Goal: Find specific page/section: Find specific page/section

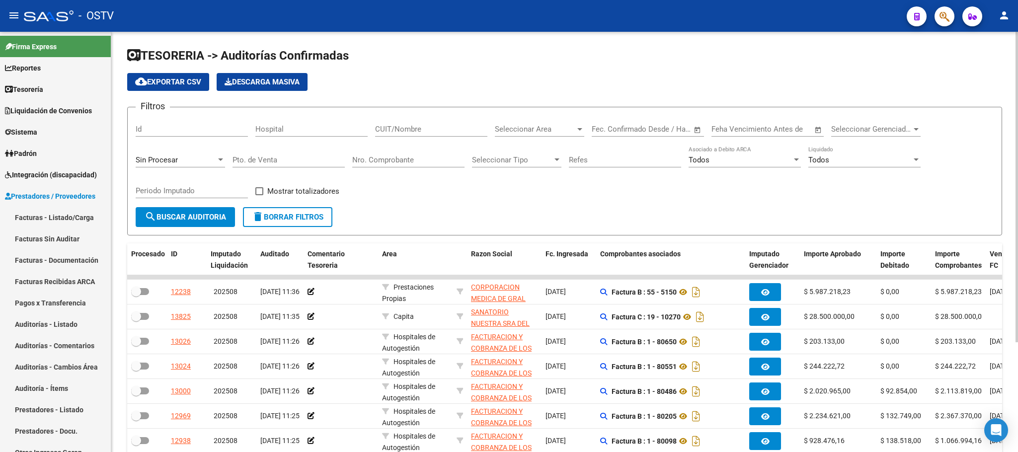
scroll to position [149, 0]
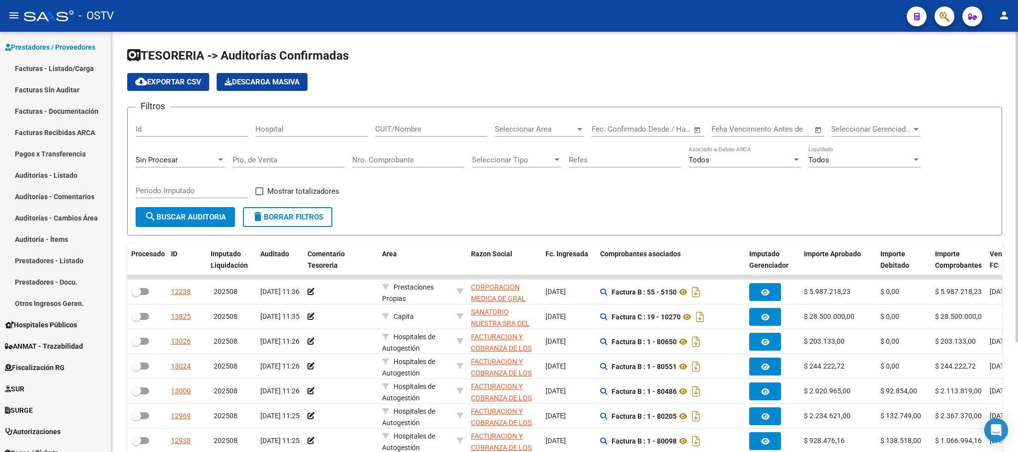
click at [188, 224] on button "search Buscar Auditoria" at bounding box center [185, 217] width 99 height 20
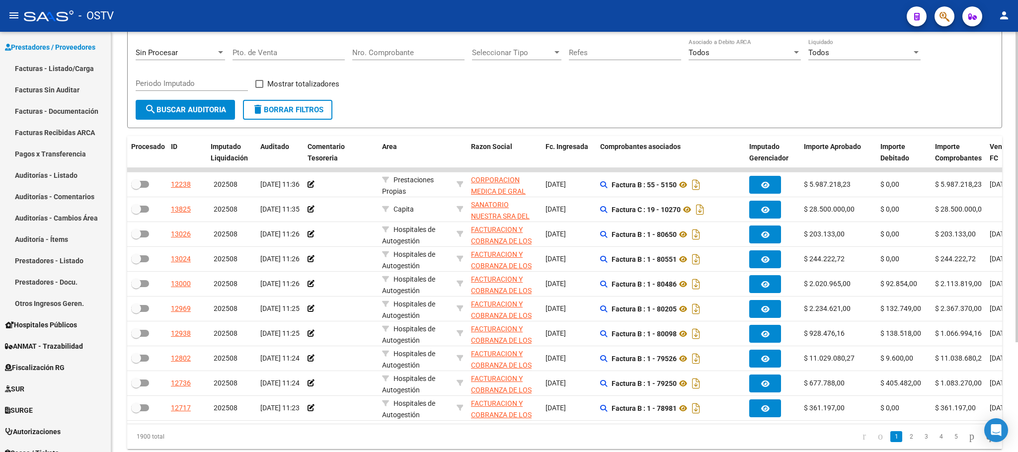
scroll to position [0, 0]
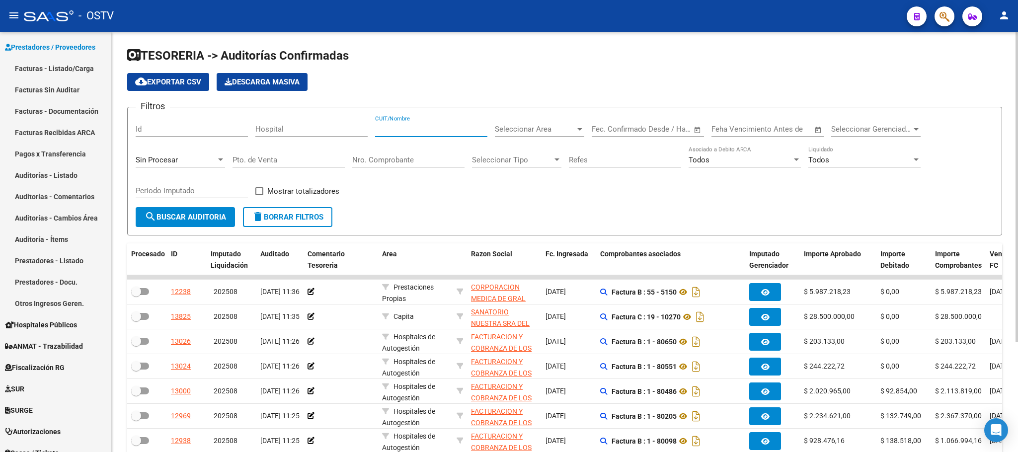
click at [388, 125] on input "CUIT/Nombre" at bounding box center [431, 129] width 112 height 9
click at [194, 218] on span "search Buscar Auditoria" at bounding box center [186, 217] width 82 height 9
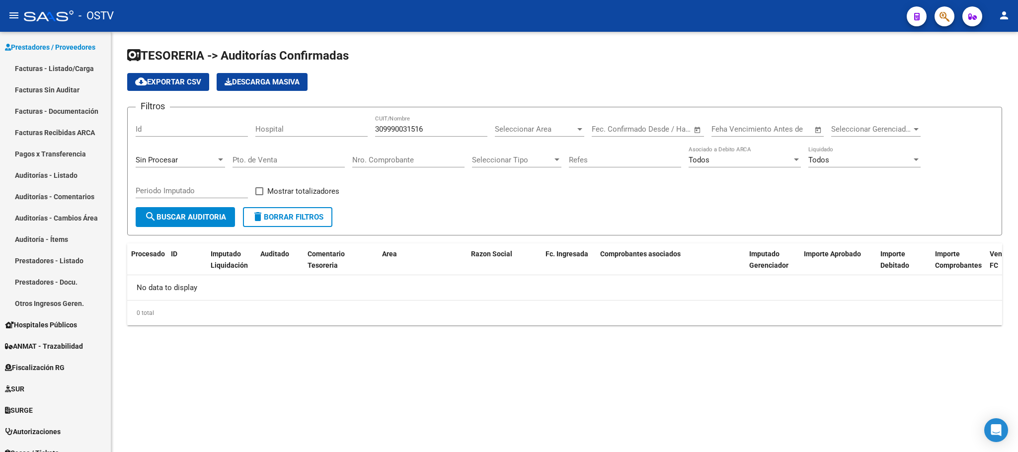
click at [422, 130] on input "309990031516" at bounding box center [431, 129] width 112 height 9
type input "30999003156"
click at [185, 224] on button "search Buscar Auditoria" at bounding box center [185, 217] width 99 height 20
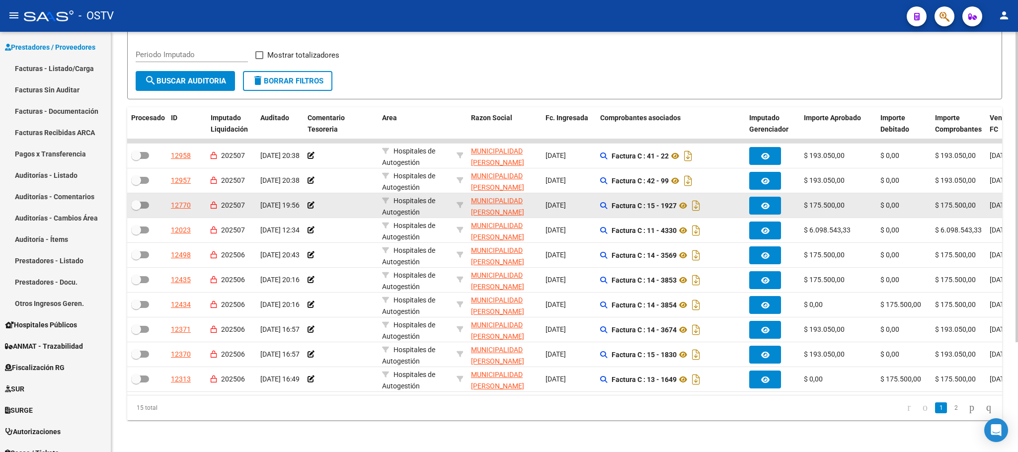
scroll to position [149, 0]
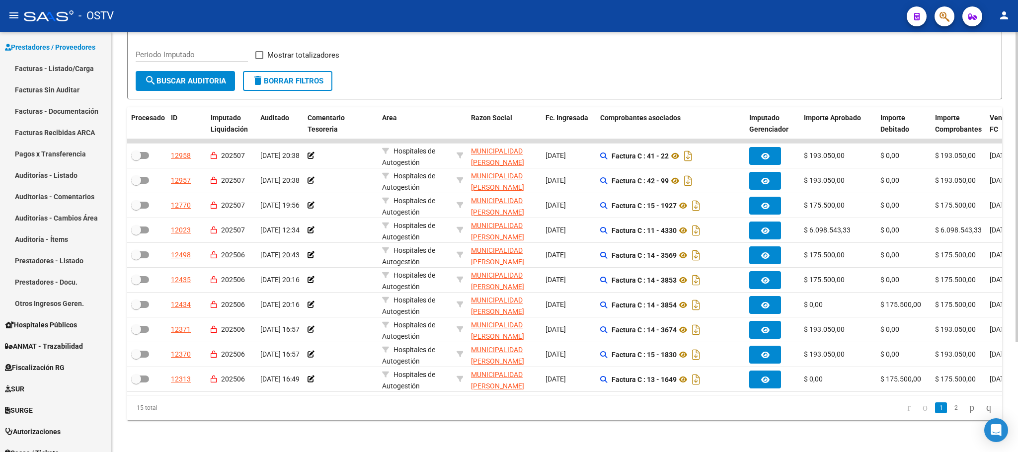
click at [950, 413] on link "2" at bounding box center [956, 408] width 12 height 11
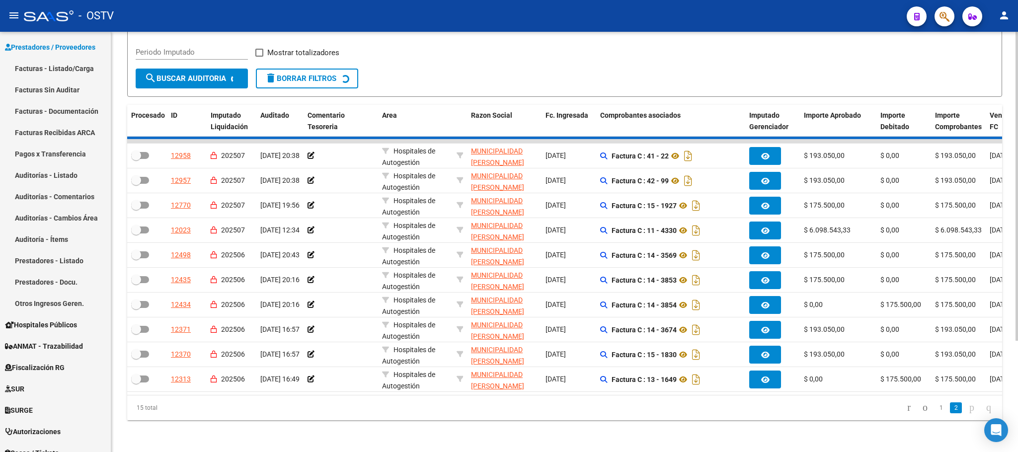
scroll to position [24, 0]
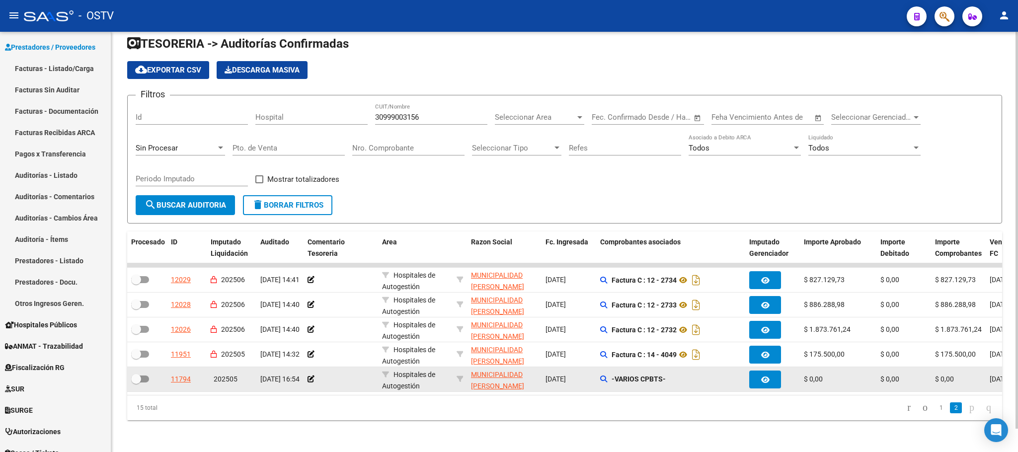
click at [607, 374] on div "-VARIOS CPBTS-" at bounding box center [670, 379] width 141 height 11
click at [604, 376] on icon at bounding box center [603, 379] width 7 height 7
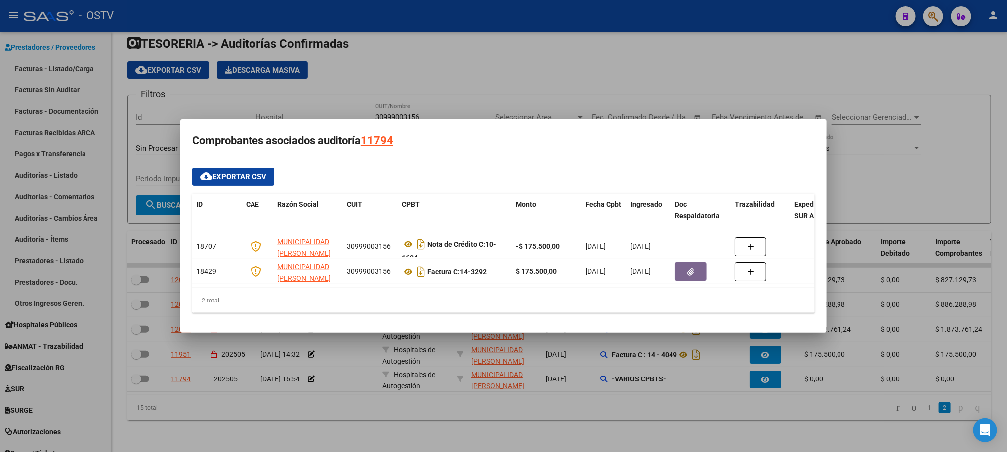
click at [892, 205] on div at bounding box center [503, 226] width 1007 height 452
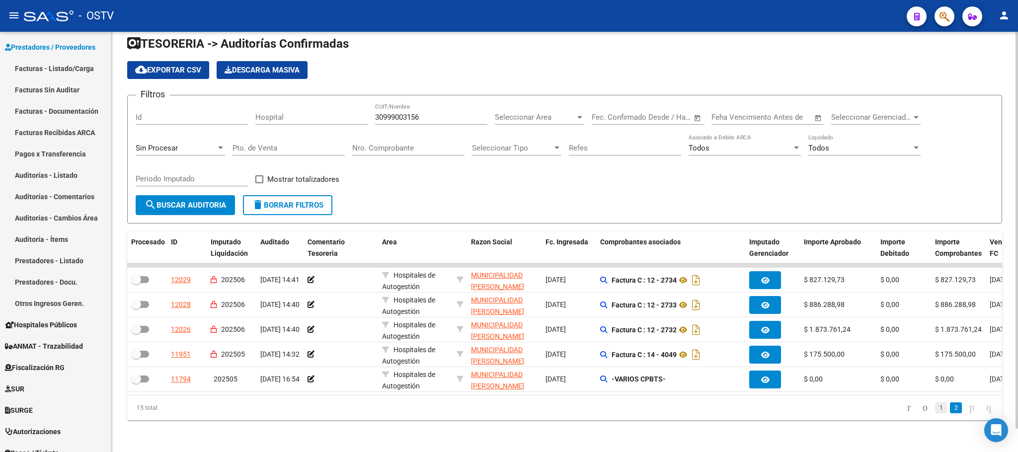
click at [935, 406] on link "1" at bounding box center [941, 408] width 12 height 11
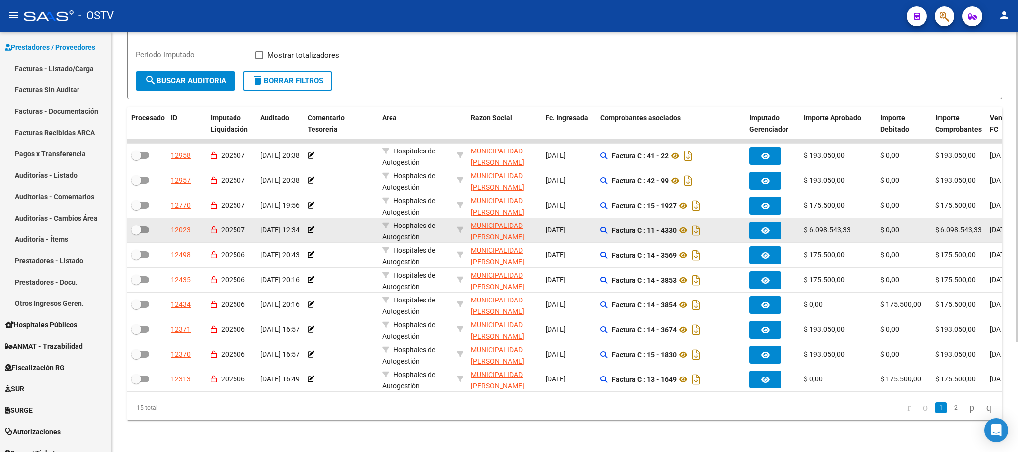
scroll to position [149, 0]
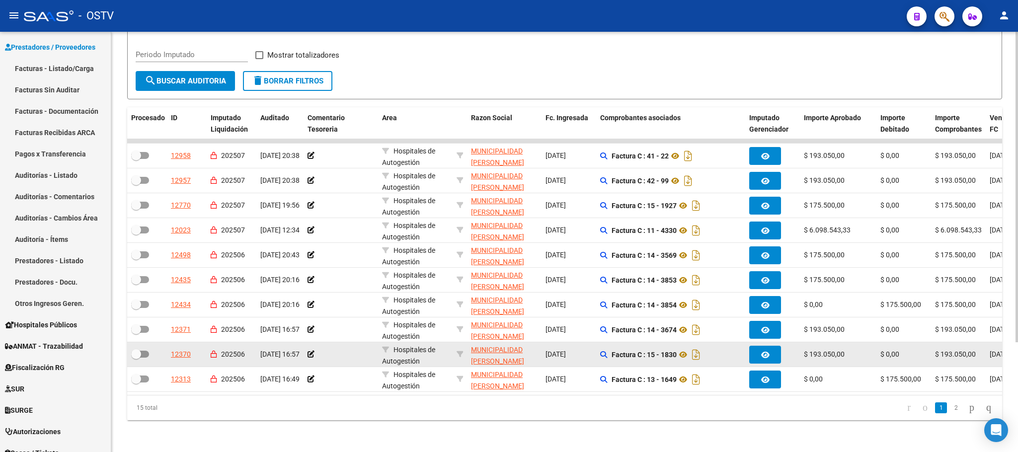
click at [929, 342] on datatable-body-cell "$ 0,00" at bounding box center [904, 354] width 55 height 24
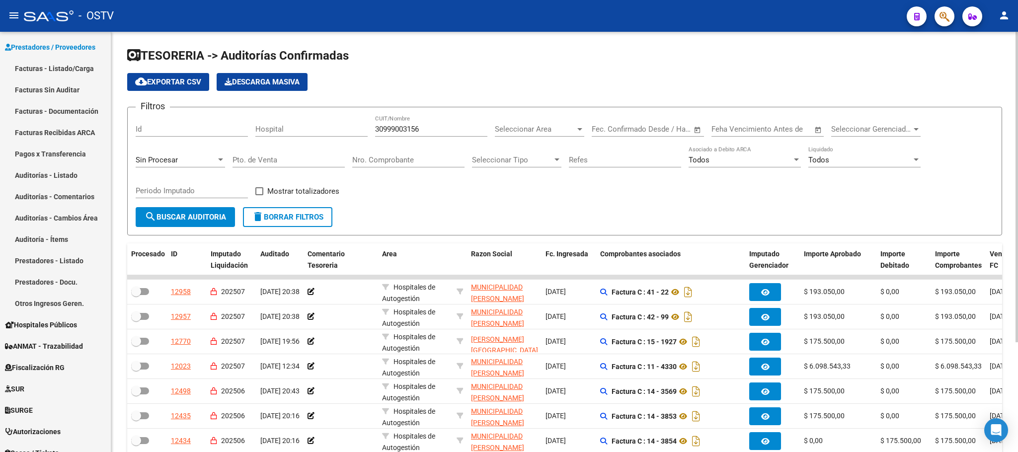
scroll to position [12, 0]
click at [183, 82] on span "cloud_download Exportar CSV" at bounding box center [168, 82] width 66 height 9
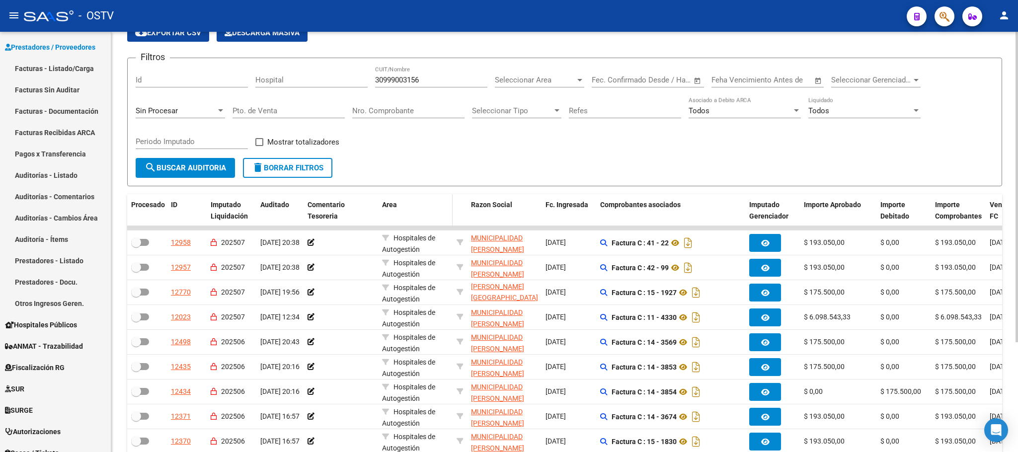
scroll to position [149, 0]
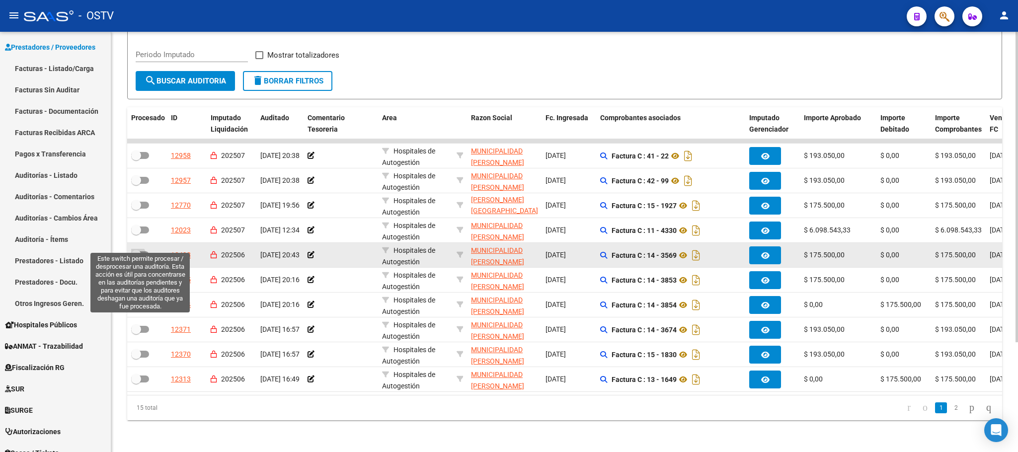
click at [138, 250] on span at bounding box center [136, 255] width 10 height 10
click at [136, 258] on input "checkbox" at bounding box center [136, 258] width 0 height 0
checkbox input "true"
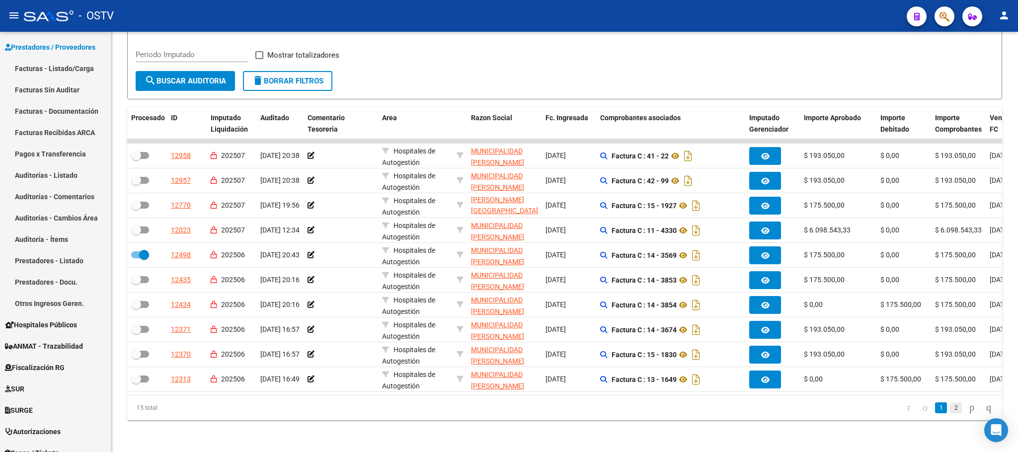
click at [950, 408] on link "2" at bounding box center [956, 408] width 12 height 11
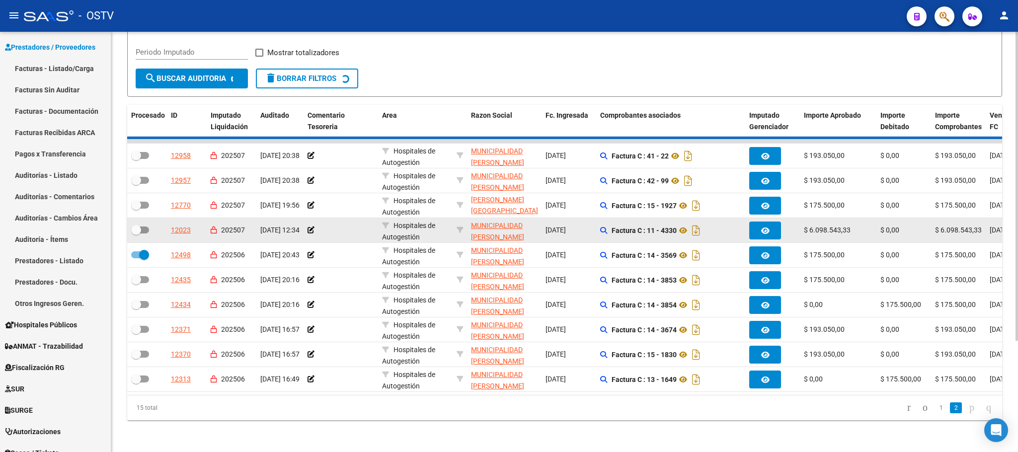
scroll to position [0, 0]
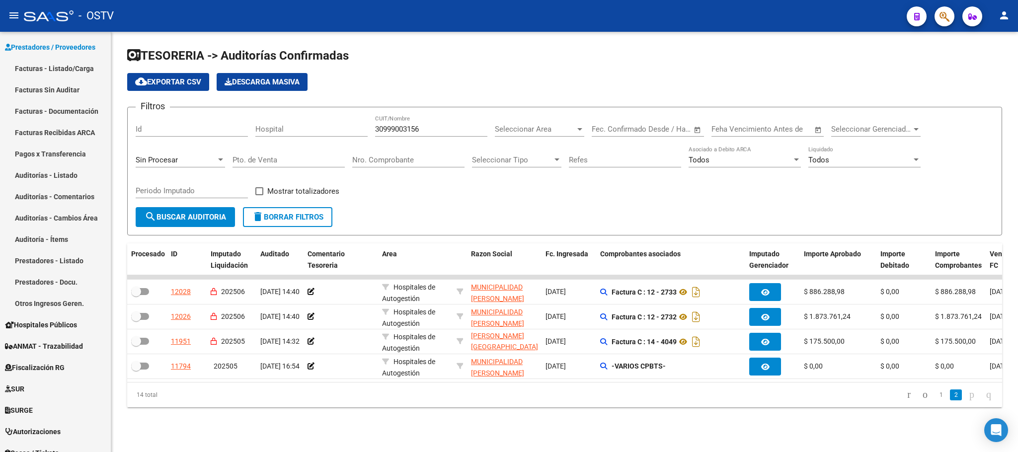
click at [935, 401] on link "1" at bounding box center [941, 395] width 12 height 11
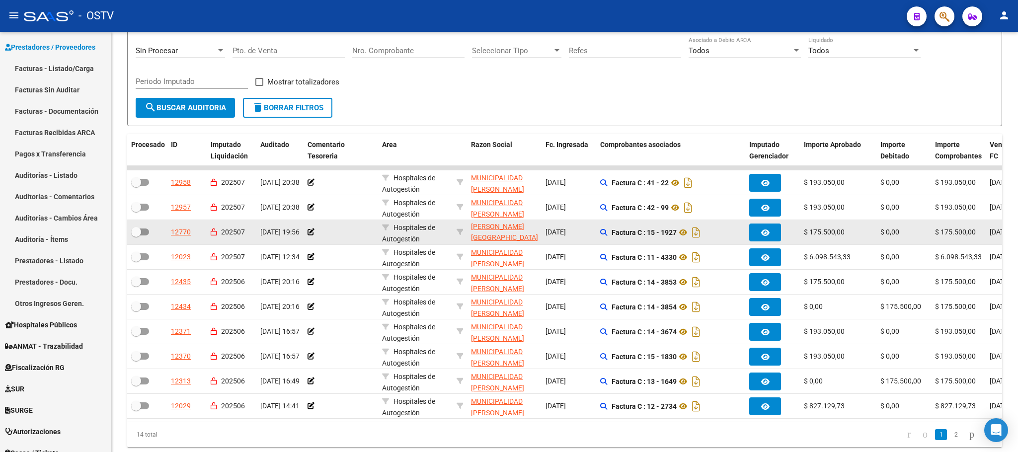
scroll to position [149, 0]
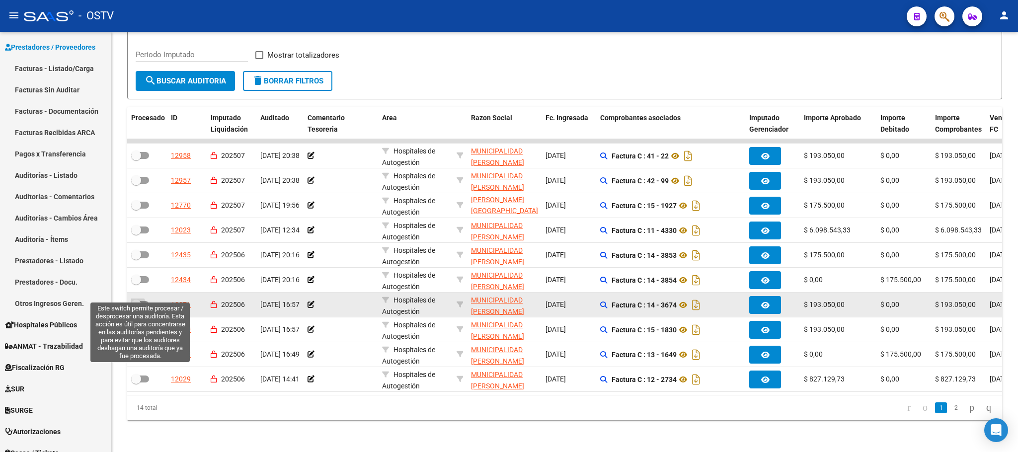
click at [141, 301] on span at bounding box center [140, 304] width 18 height 7
click at [136, 308] on input "checkbox" at bounding box center [136, 308] width 0 height 0
checkbox input "true"
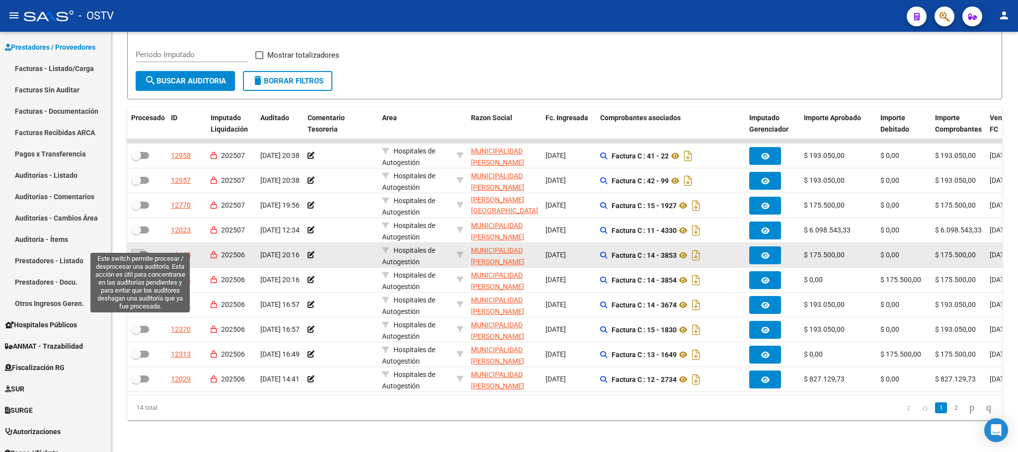
click at [148, 252] on span at bounding box center [140, 255] width 18 height 7
click at [136, 258] on input "checkbox" at bounding box center [136, 258] width 0 height 0
checkbox input "true"
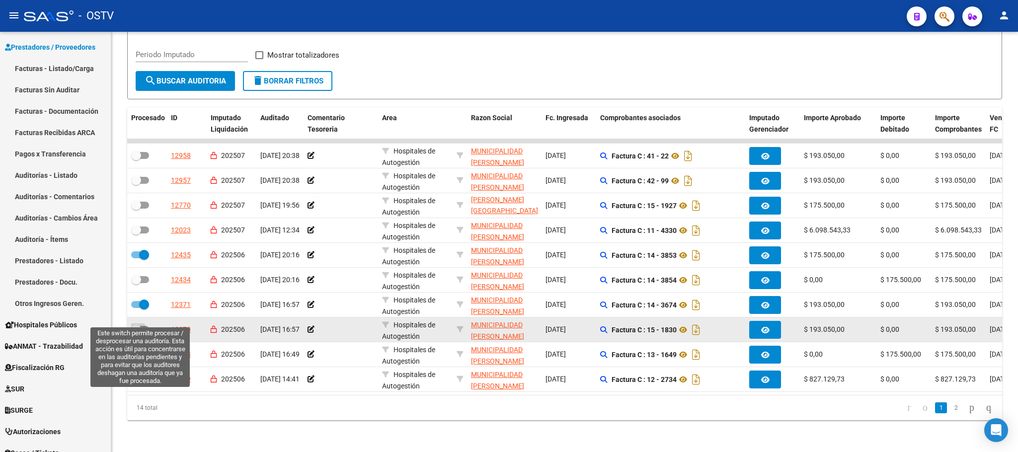
click at [144, 326] on span at bounding box center [140, 329] width 18 height 7
click at [136, 333] on input "checkbox" at bounding box center [136, 333] width 0 height 0
checkbox input "true"
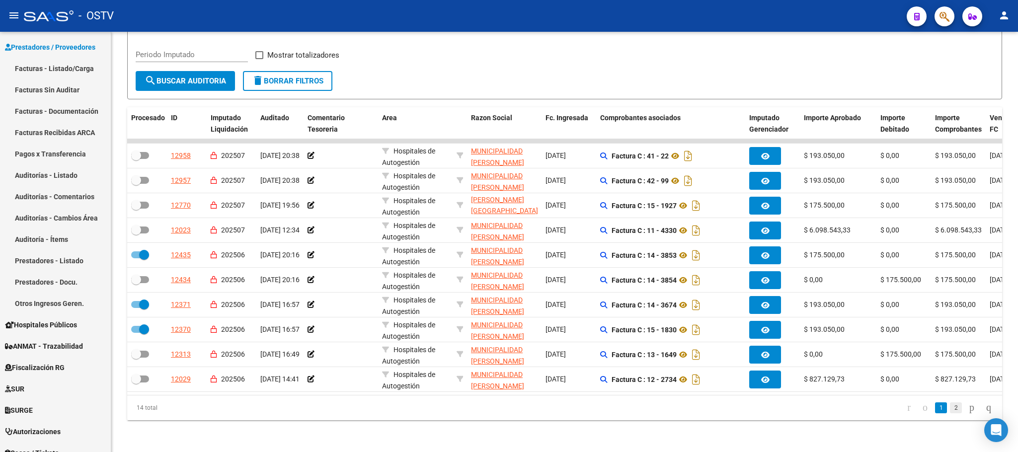
click at [950, 408] on link "2" at bounding box center [956, 408] width 12 height 11
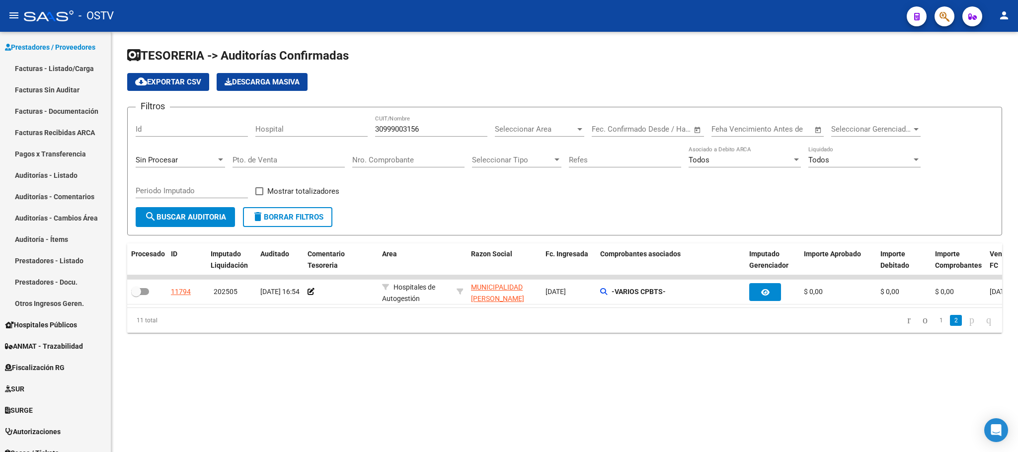
scroll to position [0, 0]
click at [935, 326] on link "1" at bounding box center [941, 320] width 12 height 11
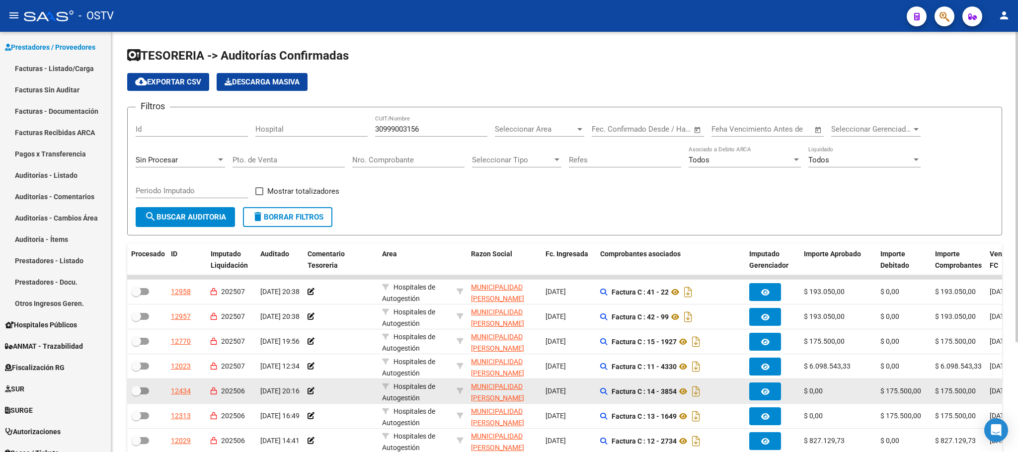
scroll to position [149, 0]
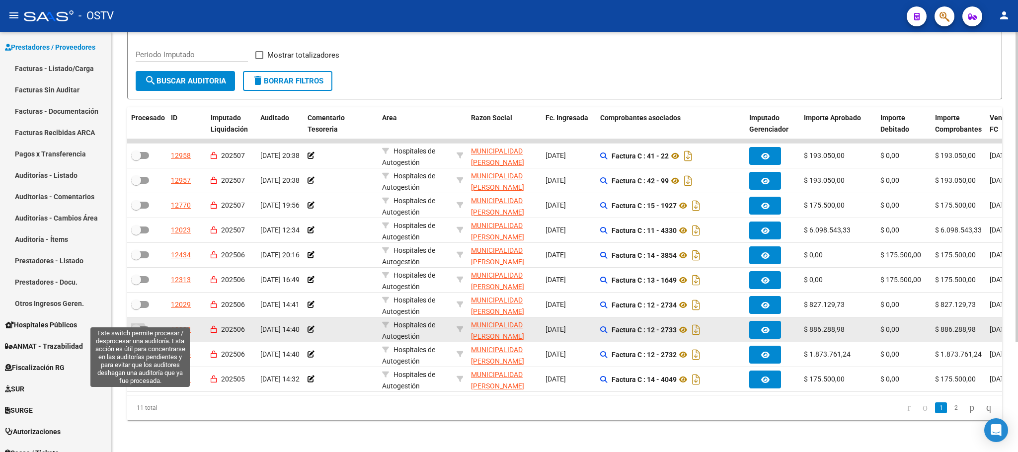
click at [139, 325] on span at bounding box center [136, 330] width 10 height 10
click at [136, 333] on input "checkbox" at bounding box center [136, 333] width 0 height 0
checkbox input "true"
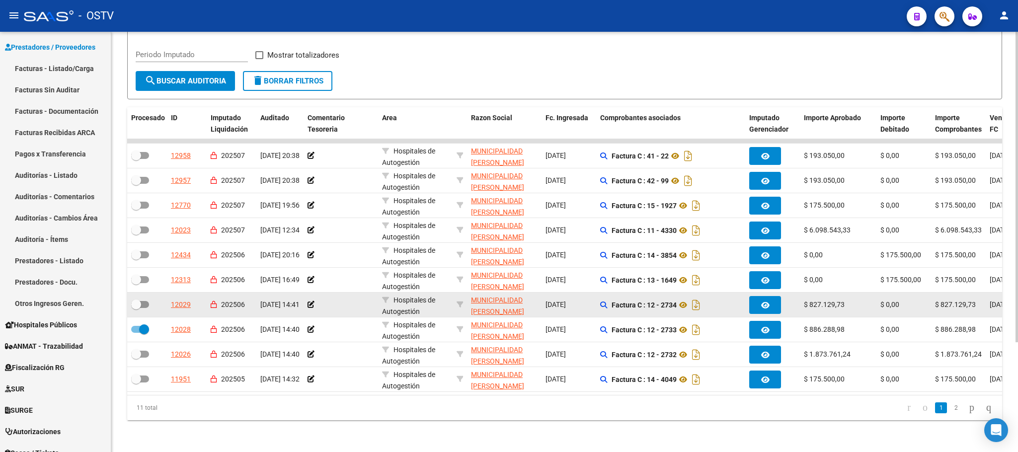
click at [150, 299] on div at bounding box center [147, 305] width 32 height 13
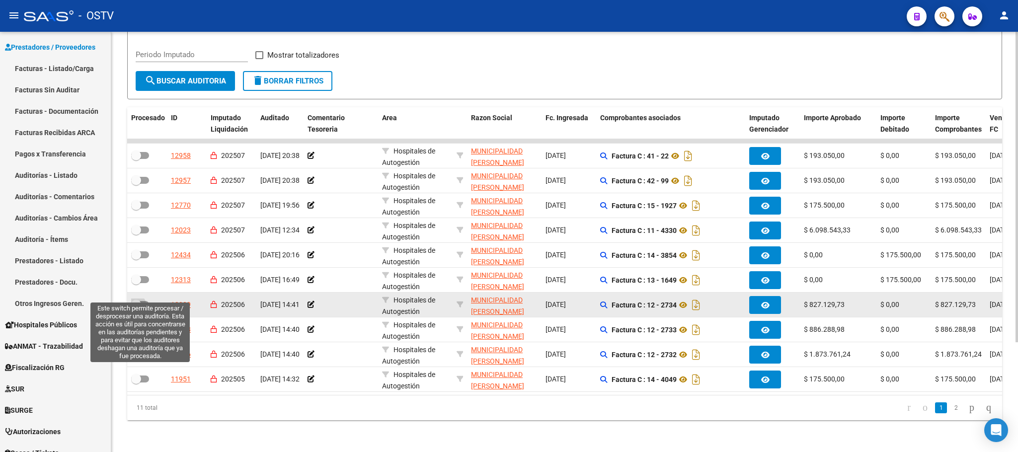
click at [140, 300] on span at bounding box center [136, 305] width 10 height 10
click at [136, 308] on input "checkbox" at bounding box center [136, 308] width 0 height 0
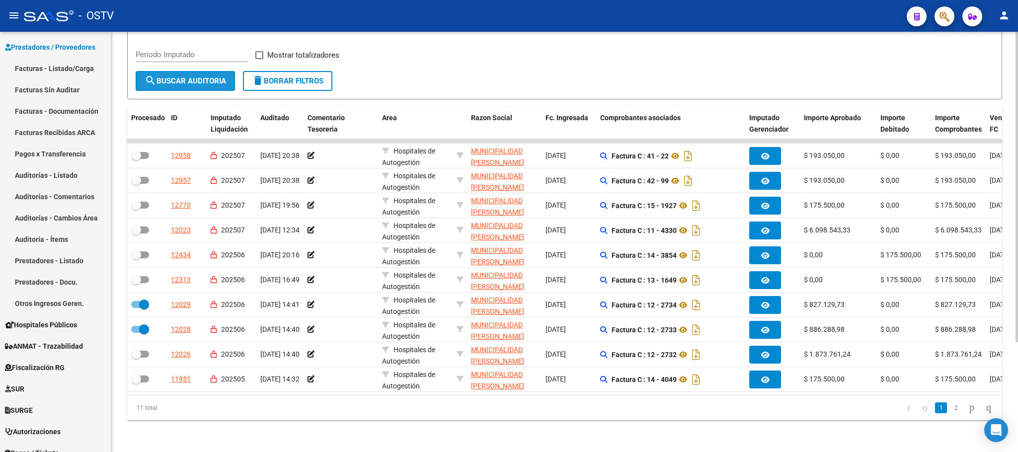
click at [182, 77] on span "search Buscar Auditoria" at bounding box center [186, 81] width 82 height 9
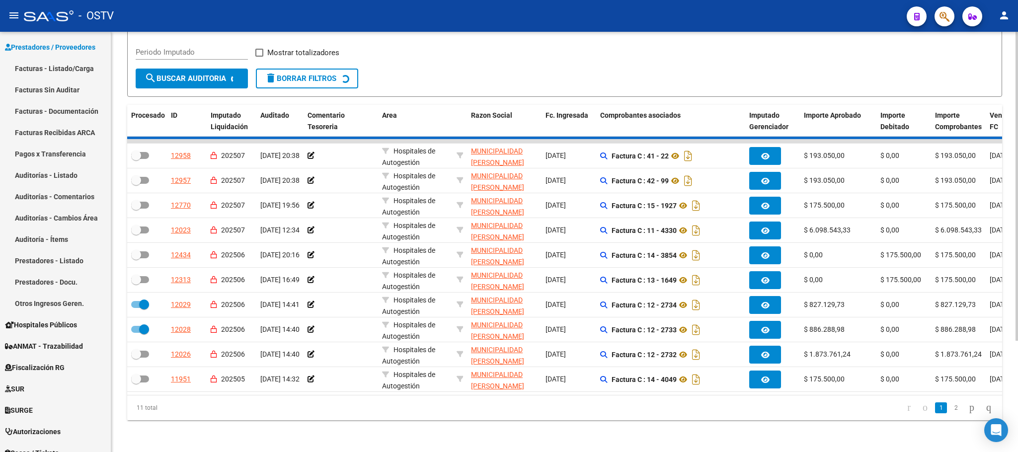
checkbox input "false"
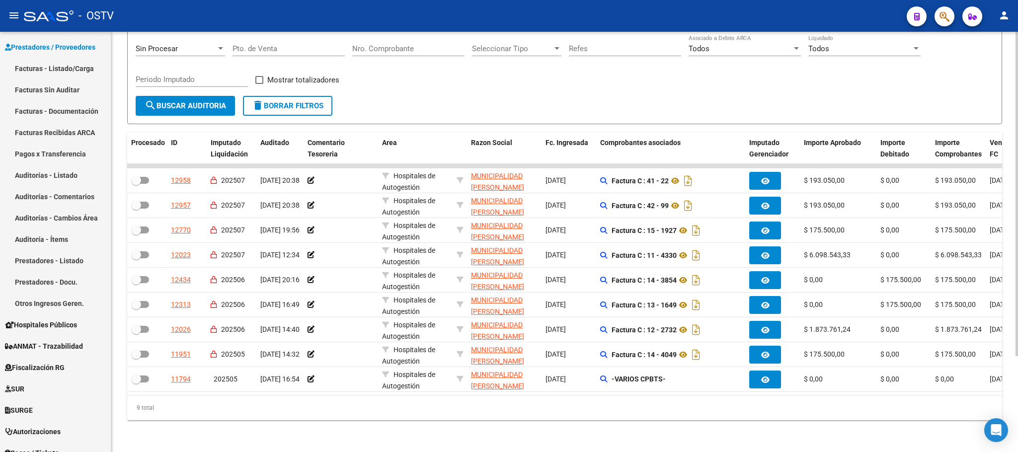
scroll to position [124, 0]
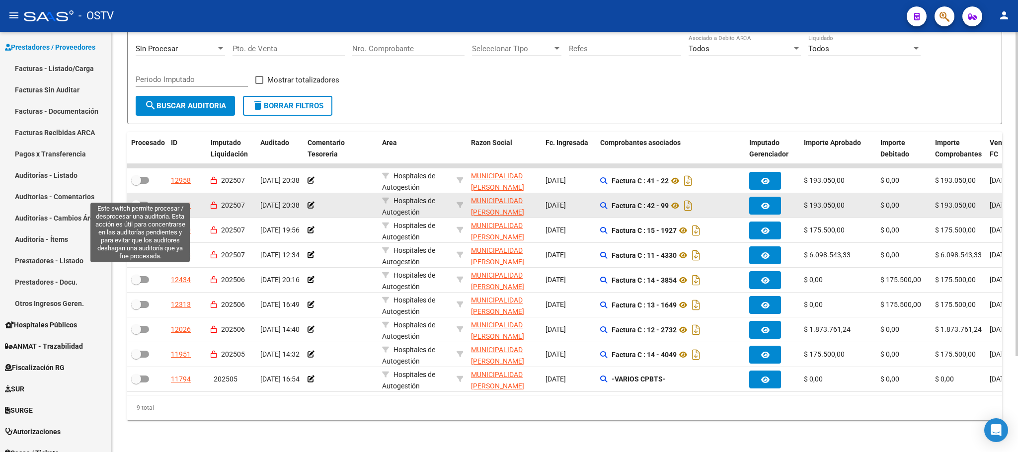
click at [145, 199] on label at bounding box center [140, 205] width 18 height 12
click at [136, 209] on input "checkbox" at bounding box center [136, 209] width 0 height 0
checkbox input "true"
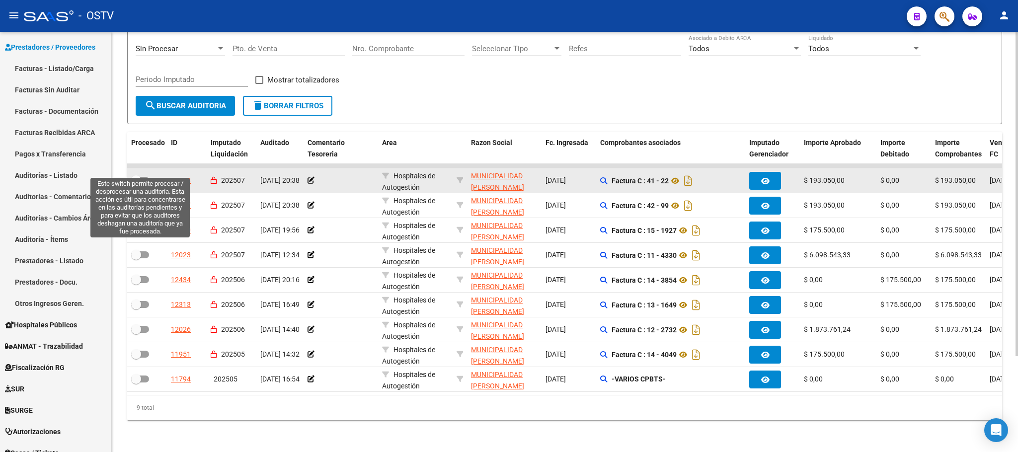
click at [143, 177] on span at bounding box center [140, 180] width 18 height 7
click at [136, 184] on input "checkbox" at bounding box center [136, 184] width 0 height 0
checkbox input "true"
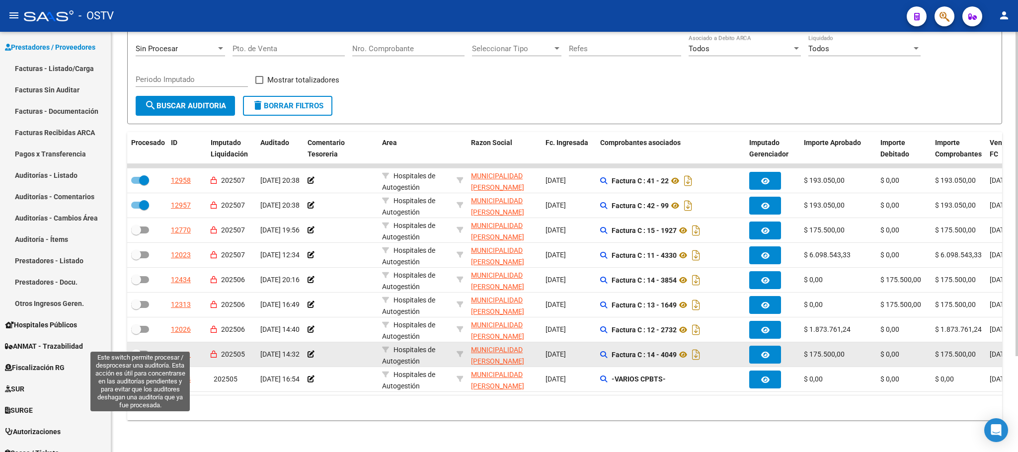
click at [143, 351] on span at bounding box center [140, 354] width 18 height 7
click at [136, 358] on input "checkbox" at bounding box center [136, 358] width 0 height 0
checkbox input "true"
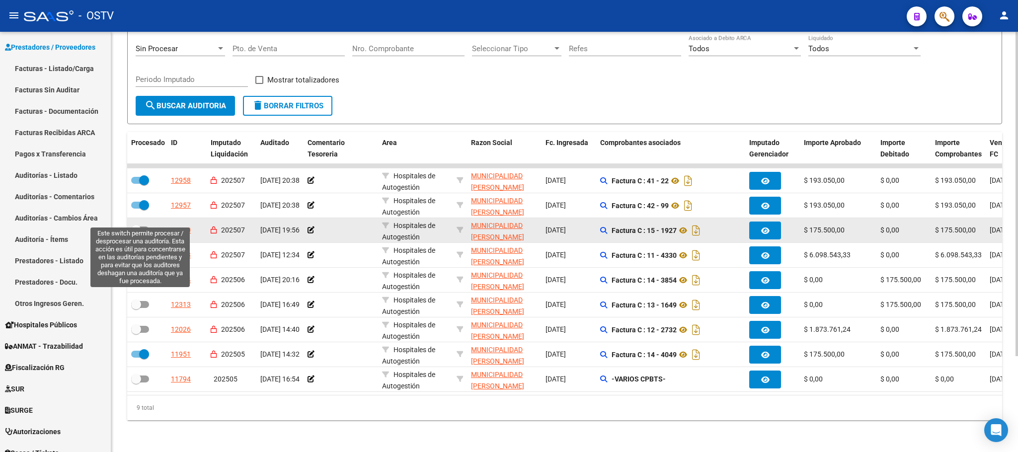
click at [146, 227] on span at bounding box center [140, 230] width 18 height 7
click at [136, 234] on input "checkbox" at bounding box center [136, 234] width 0 height 0
checkbox input "true"
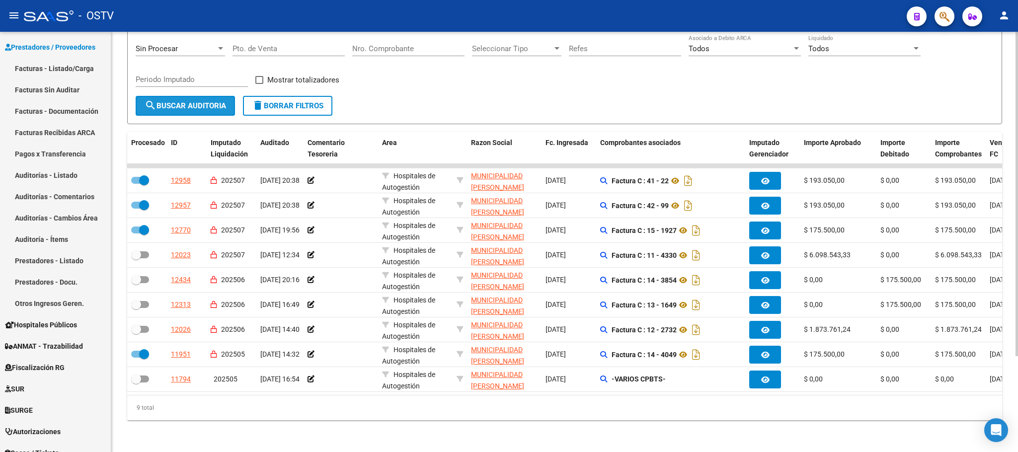
click at [186, 100] on button "search Buscar Auditoria" at bounding box center [185, 106] width 99 height 20
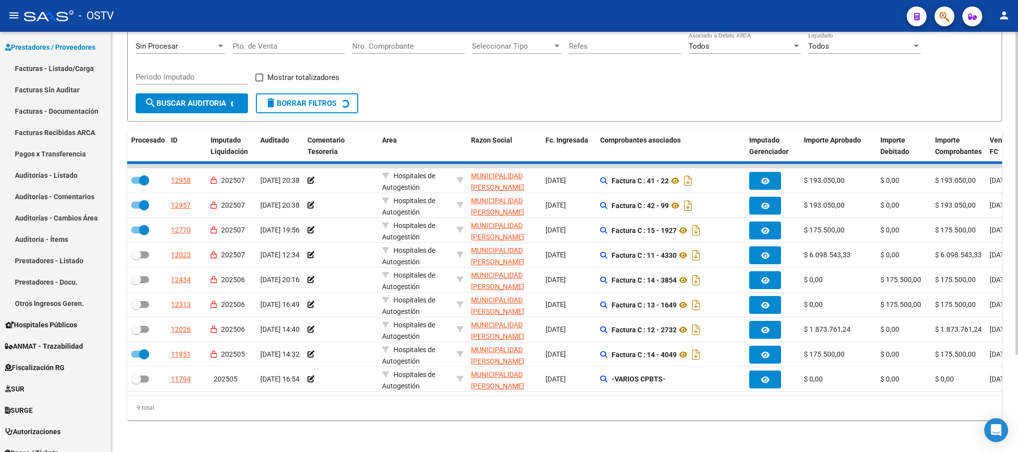
checkbox input "false"
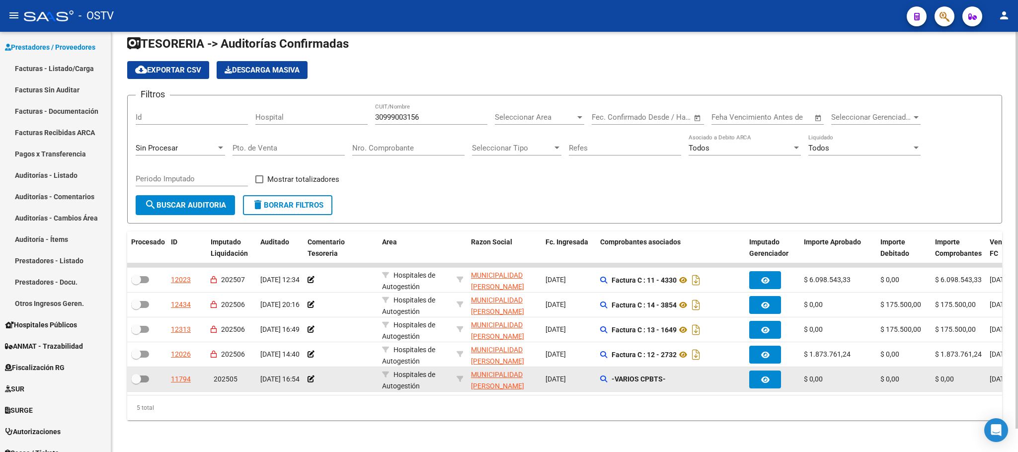
click at [598, 371] on datatable-body-cell "-VARIOS CPBTS-" at bounding box center [670, 379] width 149 height 24
click at [601, 376] on icon at bounding box center [603, 379] width 7 height 7
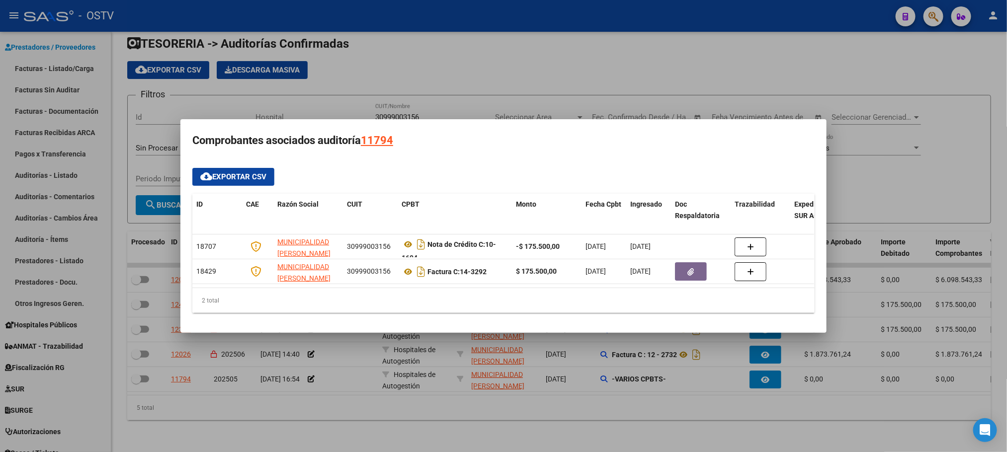
click at [901, 154] on div at bounding box center [503, 226] width 1007 height 452
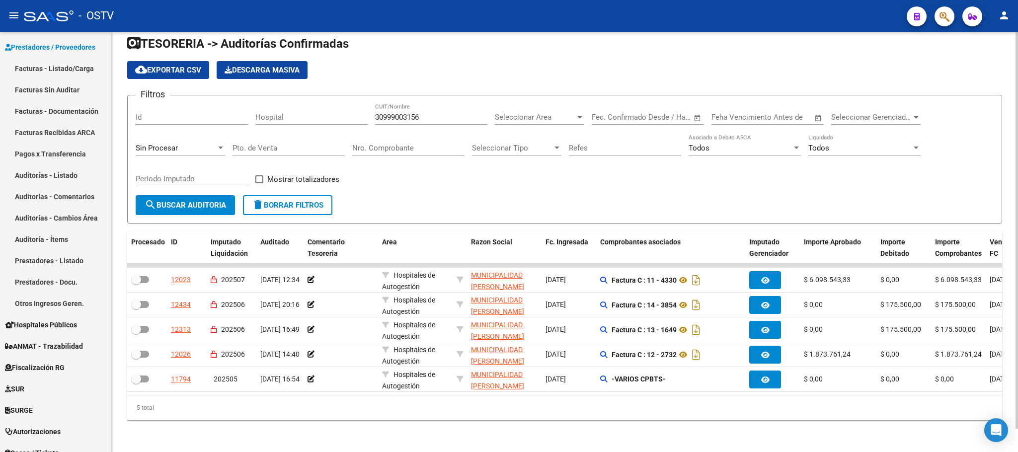
click at [218, 144] on div at bounding box center [220, 148] width 9 height 8
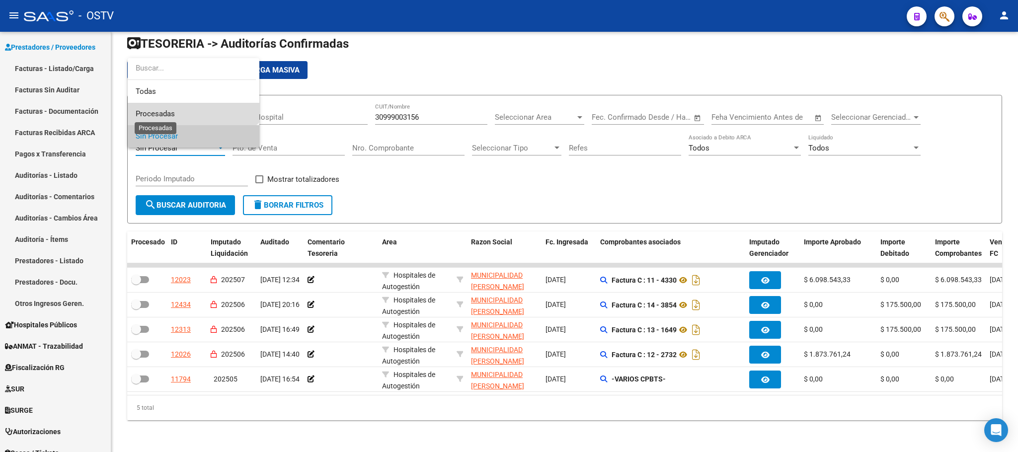
click at [159, 112] on span "Procesadas" at bounding box center [155, 113] width 39 height 9
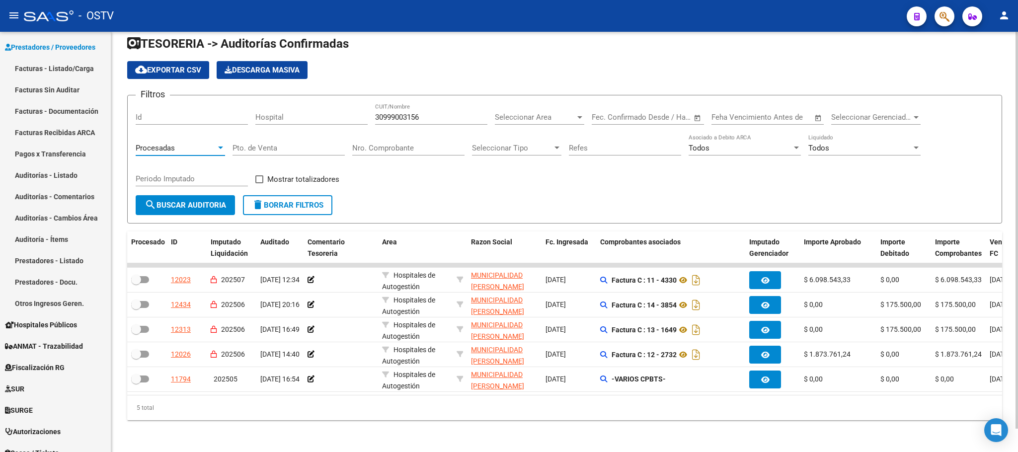
click at [221, 144] on div at bounding box center [220, 148] width 9 height 8
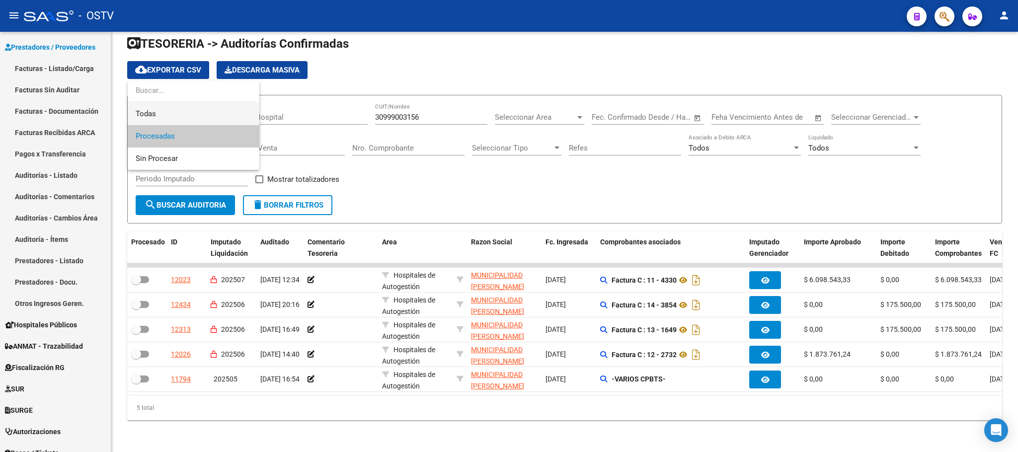
click at [152, 109] on span "Todas" at bounding box center [194, 114] width 116 height 22
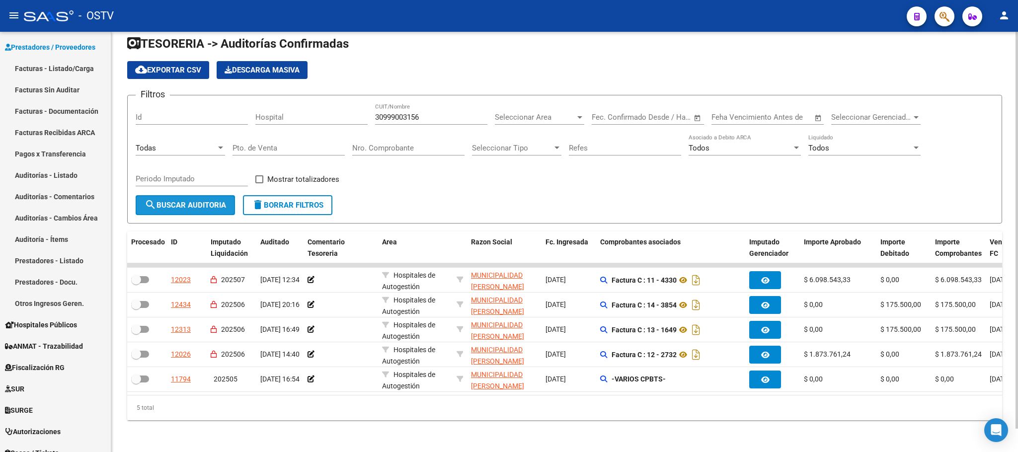
click at [203, 201] on span "search Buscar Auditoria" at bounding box center [186, 205] width 82 height 9
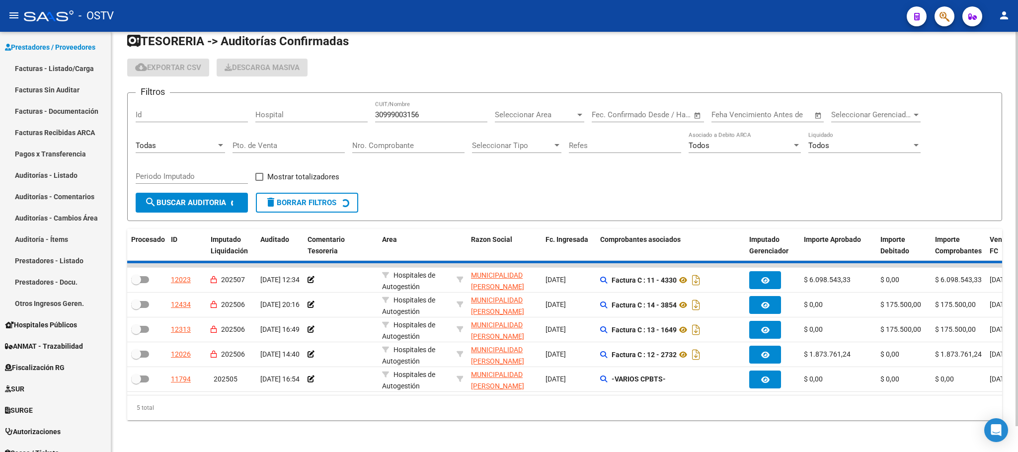
checkbox input "true"
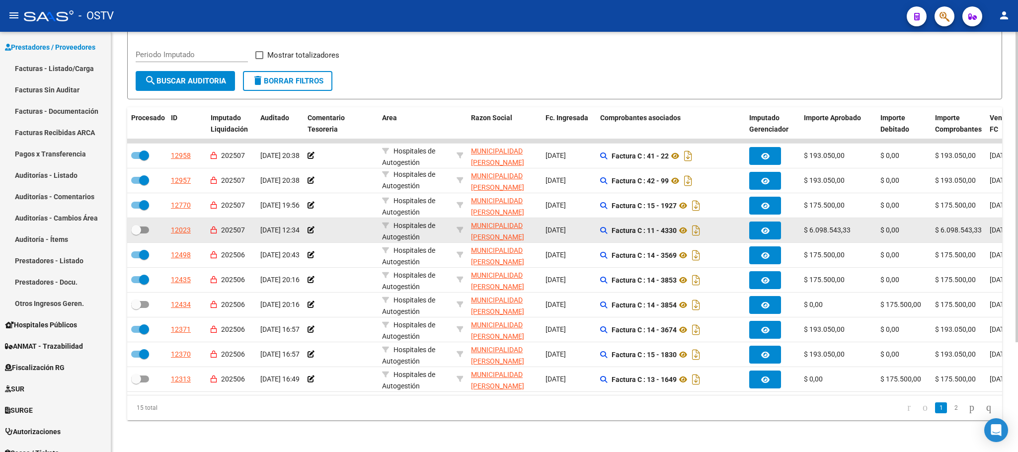
scroll to position [149, 0]
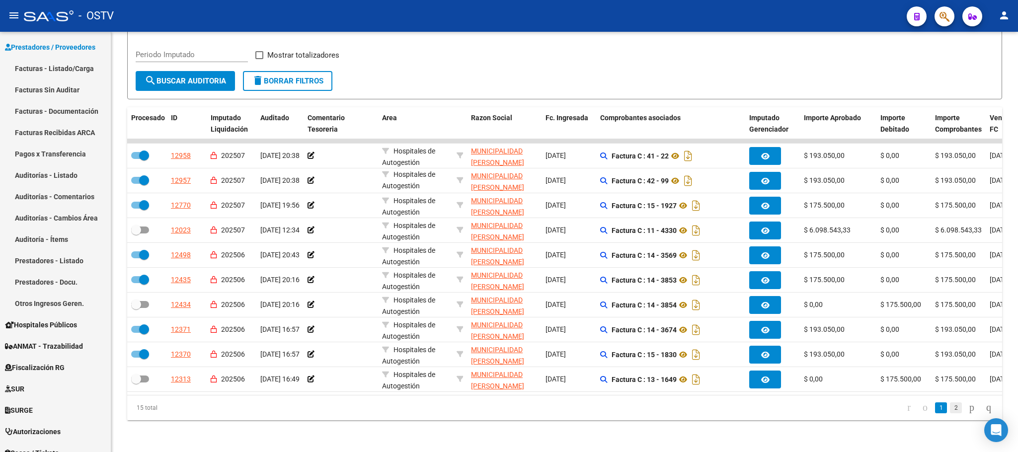
click at [950, 410] on link "2" at bounding box center [956, 408] width 12 height 11
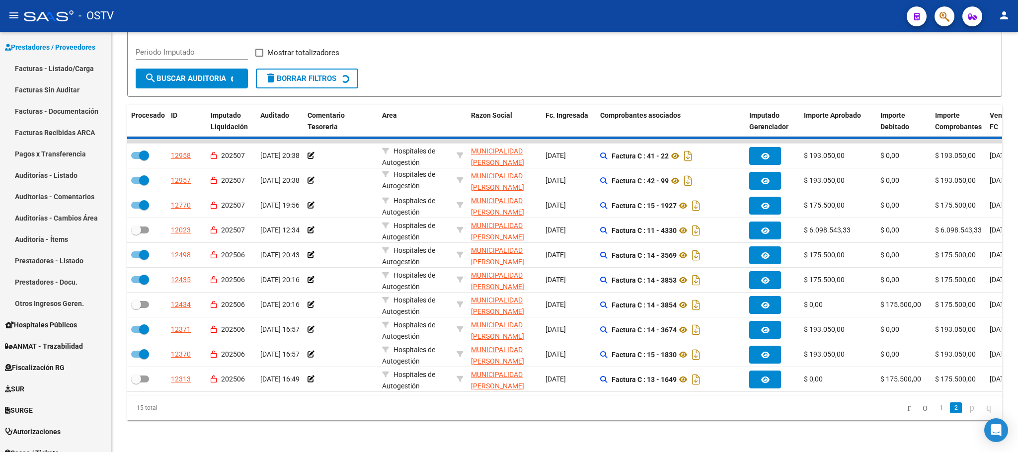
checkbox input "false"
checkbox input "true"
checkbox input "false"
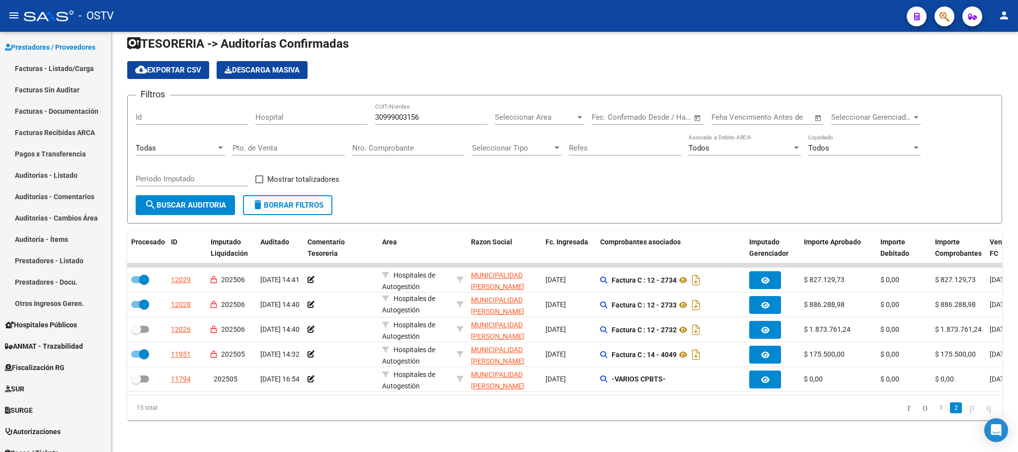
scroll to position [24, 0]
click at [935, 407] on link "1" at bounding box center [941, 408] width 12 height 11
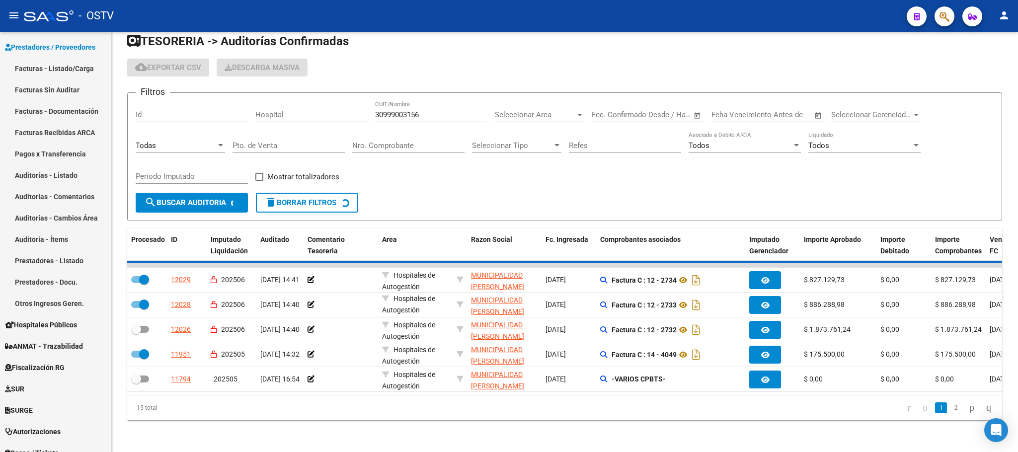
checkbox input "true"
checkbox input "false"
checkbox input "true"
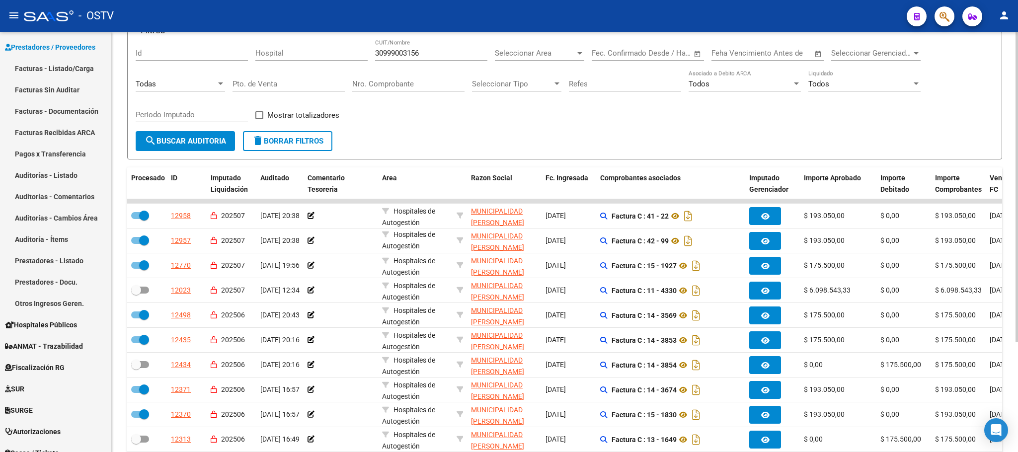
scroll to position [75, 0]
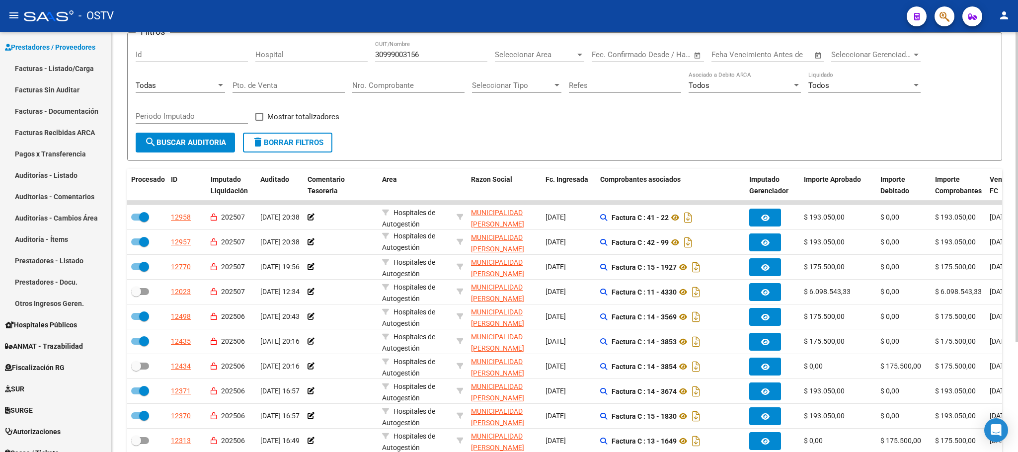
click at [212, 88] on div "Todas" at bounding box center [176, 85] width 81 height 9
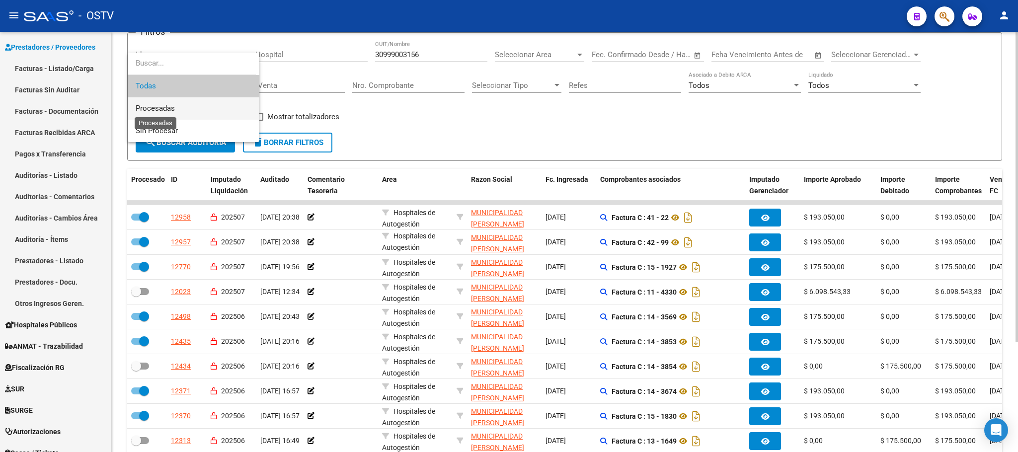
click at [166, 105] on span "Procesadas" at bounding box center [155, 108] width 39 height 9
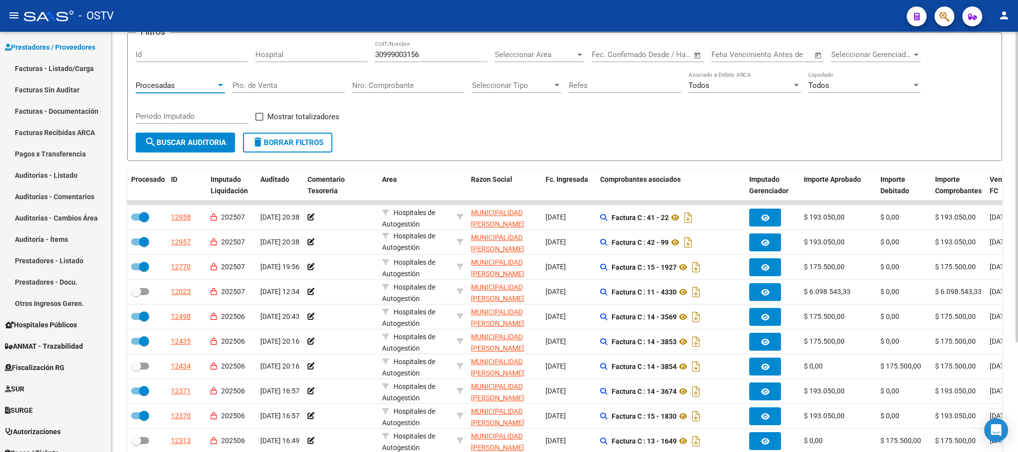
click at [182, 138] on span "search Buscar Auditoria" at bounding box center [186, 142] width 82 height 9
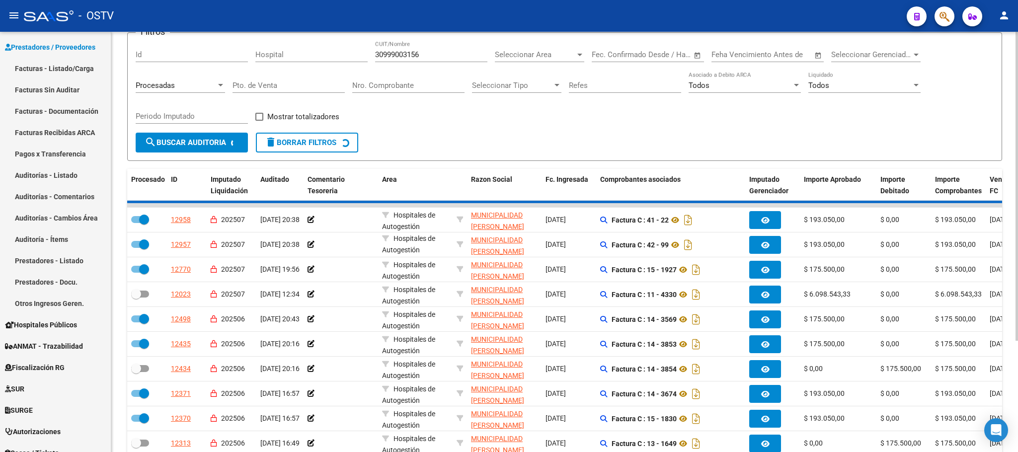
checkbox input "true"
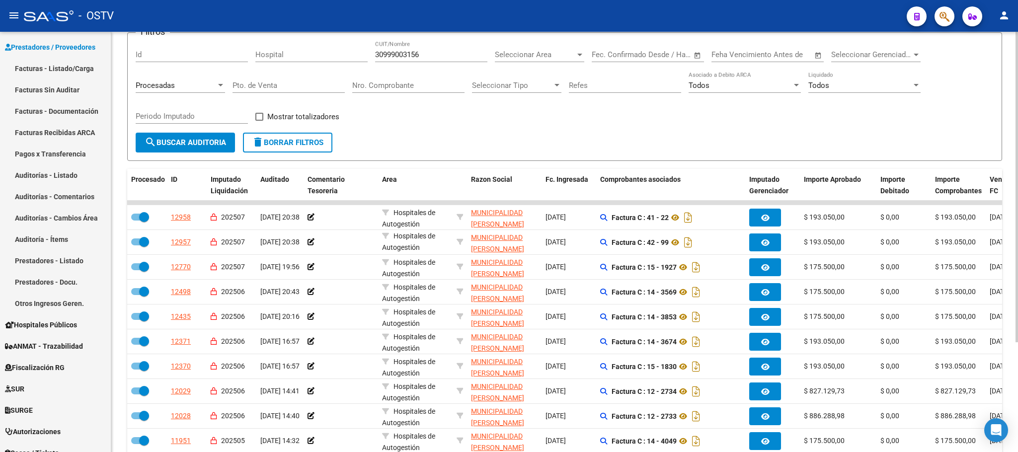
click at [262, 113] on span at bounding box center [259, 117] width 8 height 8
click at [259, 121] on input "Mostrar totalizadores" at bounding box center [259, 121] width 0 height 0
checkbox input "true"
click at [218, 137] on button "search Buscar Auditoria" at bounding box center [185, 143] width 99 height 20
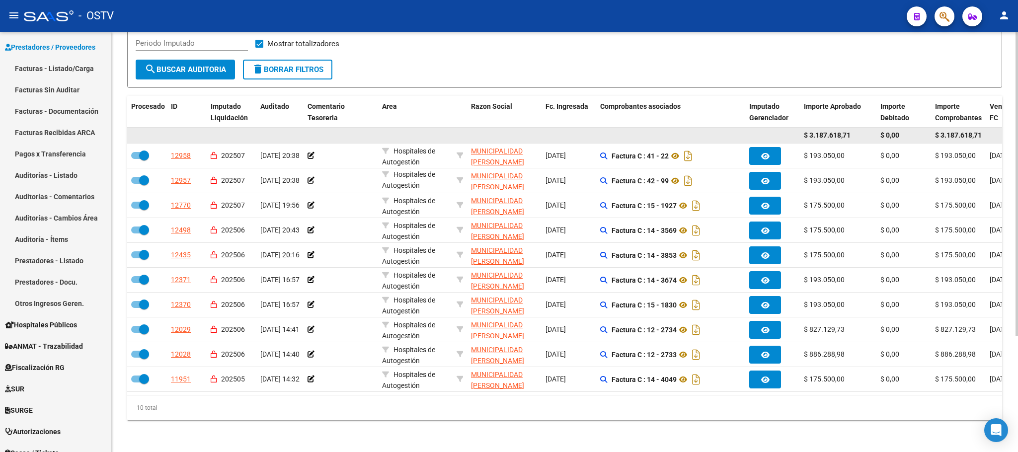
scroll to position [160, 0]
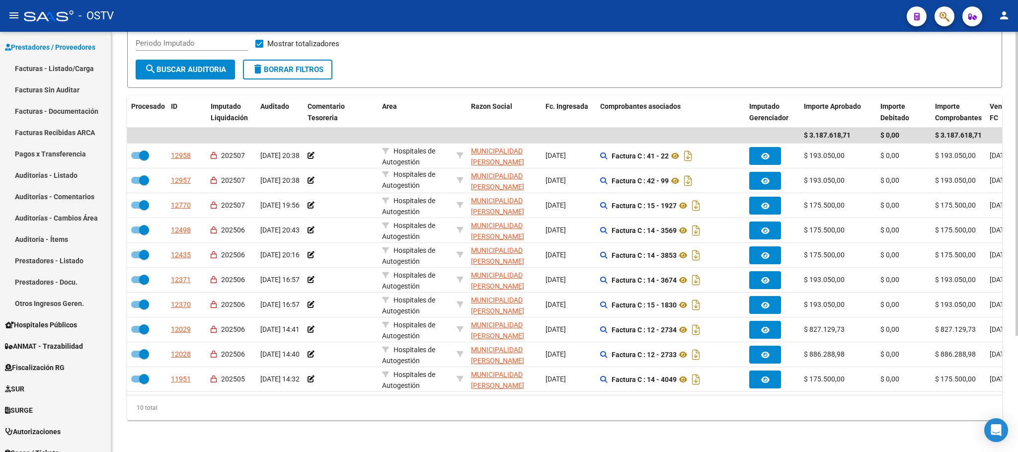
click at [294, 65] on span "delete Borrar Filtros" at bounding box center [288, 69] width 72 height 9
checkbox input "false"
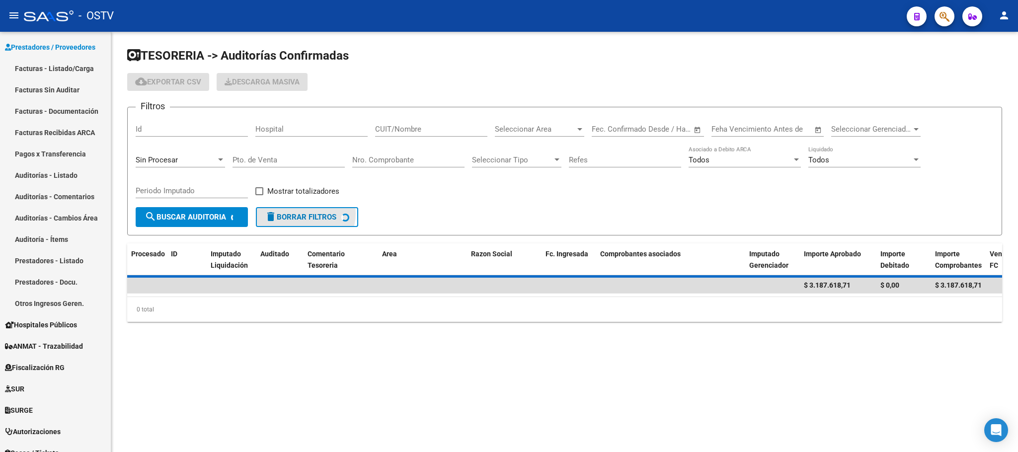
scroll to position [0, 0]
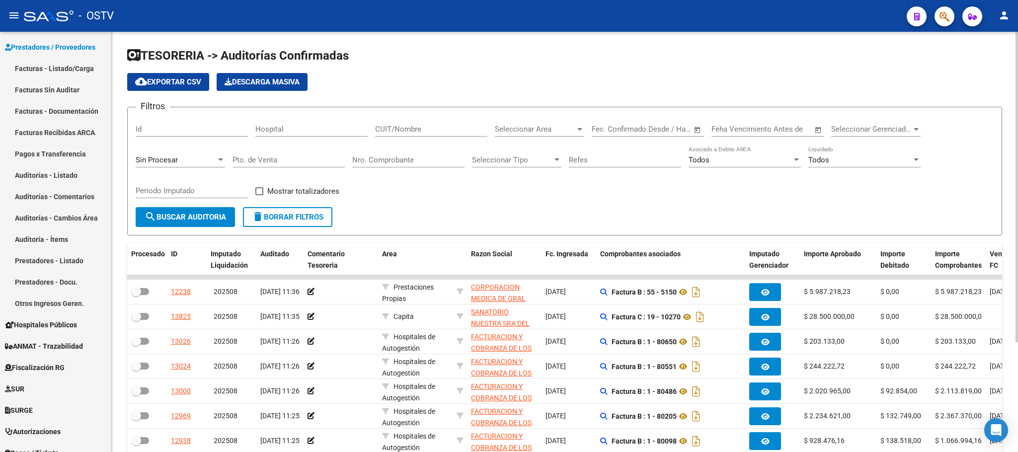
click at [197, 222] on button "search Buscar Auditoria" at bounding box center [185, 217] width 99 height 20
drag, startPoint x: 1, startPoint y: 17, endPoint x: 0, endPoint y: 346, distance: 329.5
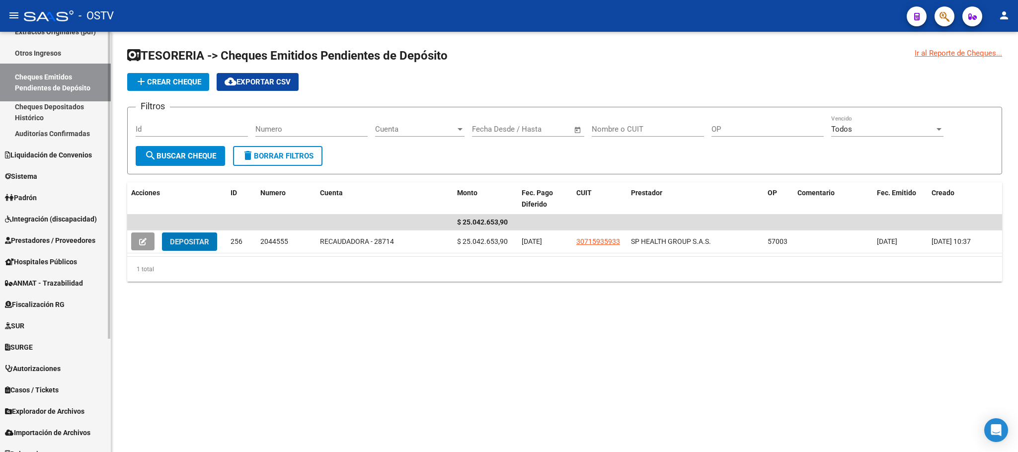
scroll to position [155, 0]
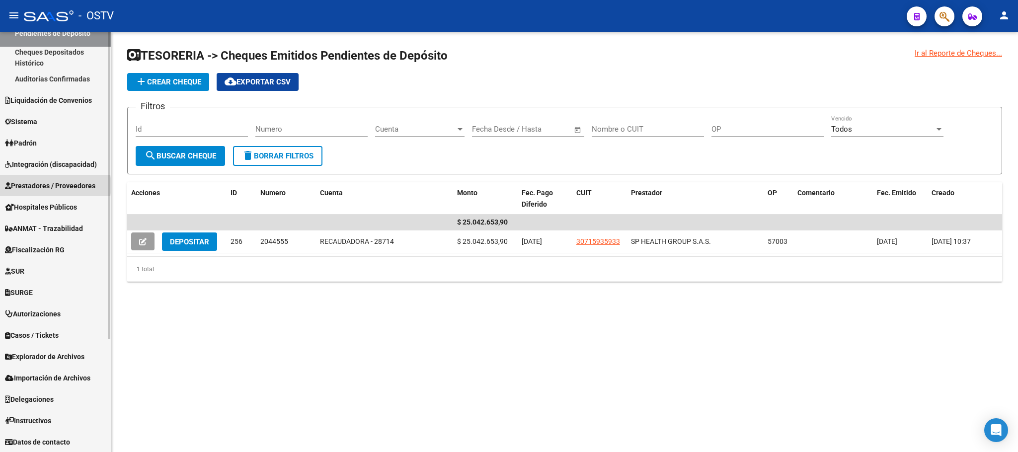
click at [51, 185] on span "Prestadores / Proveedores" at bounding box center [50, 185] width 90 height 11
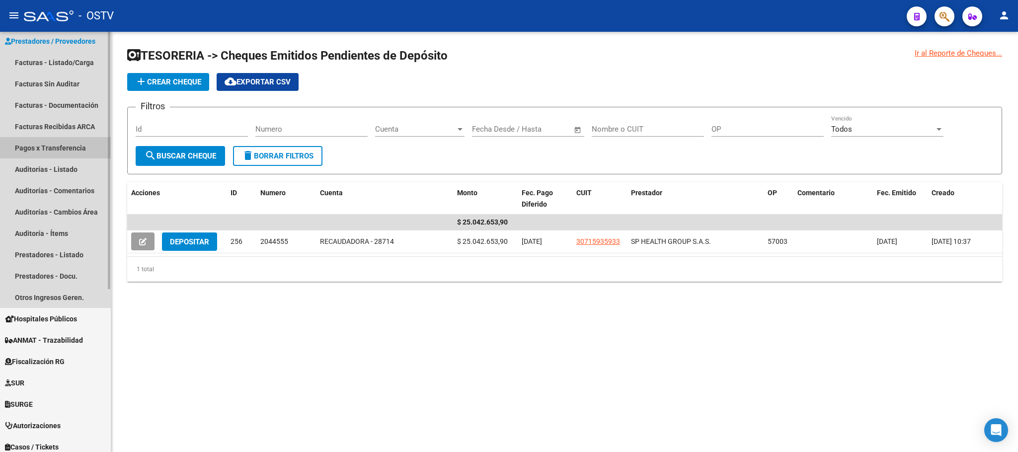
click at [67, 147] on link "Pagos x Transferencia" at bounding box center [55, 147] width 111 height 21
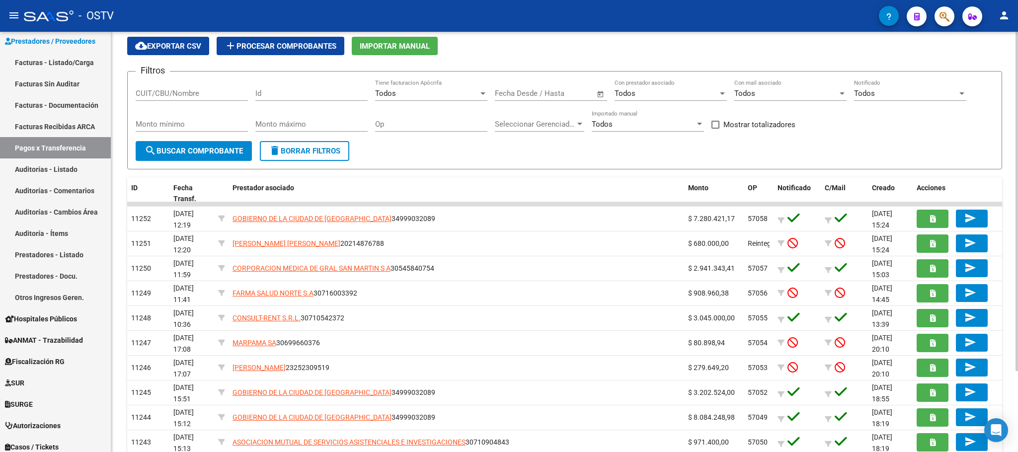
scroll to position [100, 0]
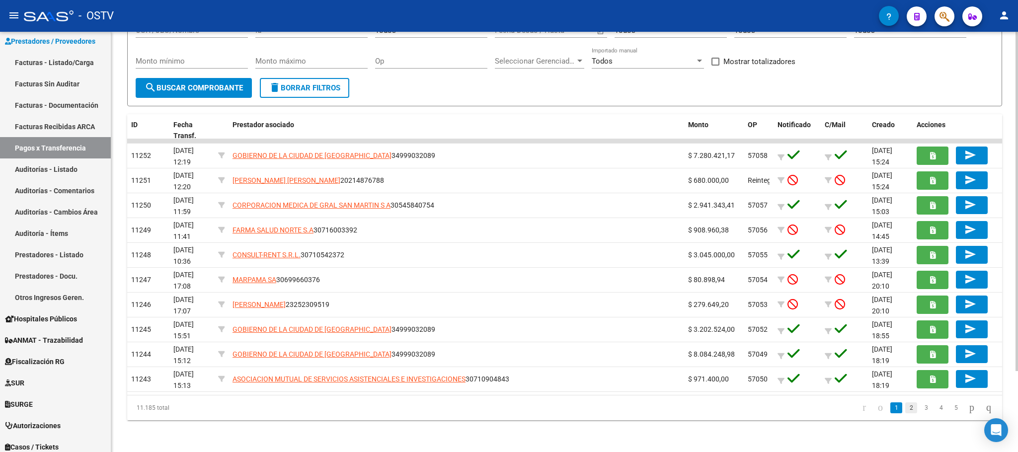
click at [906, 412] on link "2" at bounding box center [912, 408] width 12 height 11
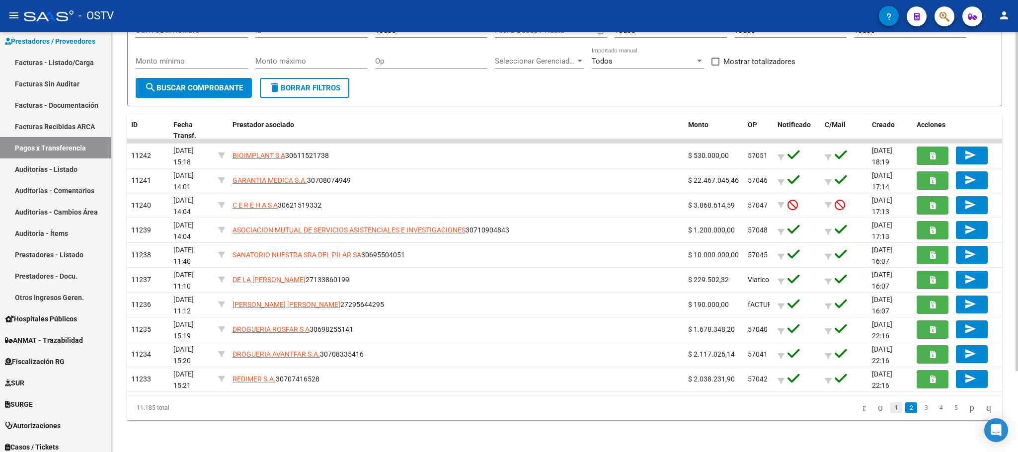
click at [891, 404] on link "1" at bounding box center [897, 408] width 12 height 11
